Goal: Find contact information: Find contact information

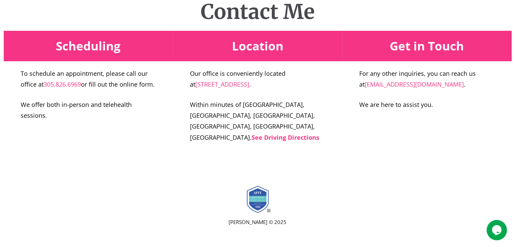
scroll to position [2735, 0]
copy link "[STREET_ADDRESS]"
drag, startPoint x: 301, startPoint y: 94, endPoint x: 293, endPoint y: 83, distance: 13.8
click at [293, 83] on p "Our office is conveniently located at [STREET_ADDRESS] ." at bounding box center [257, 79] width 135 height 22
drag, startPoint x: 84, startPoint y: 95, endPoint x: 46, endPoint y: 94, distance: 37.6
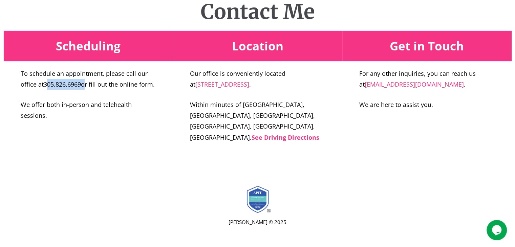
click at [46, 90] on p "To schedule an appointment, please call our office at [PHONE_NUMBER] or fill ou…" at bounding box center [88, 79] width 135 height 22
click at [96, 90] on p "To schedule an appointment, please call our office at [PHONE_NUMBER] or fill ou…" at bounding box center [88, 79] width 135 height 22
copy link "305.826.6969"
drag, startPoint x: 83, startPoint y: 94, endPoint x: 46, endPoint y: 92, distance: 37.6
click at [46, 90] on p "To schedule an appointment, please call our office at [PHONE_NUMBER] or fill ou…" at bounding box center [88, 79] width 135 height 22
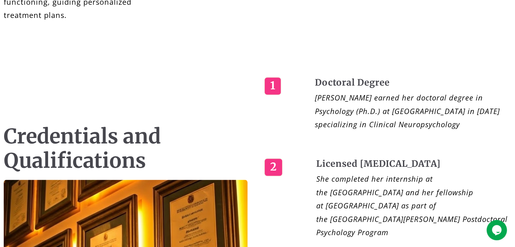
scroll to position [1026, 0]
